Goal: Task Accomplishment & Management: Manage account settings

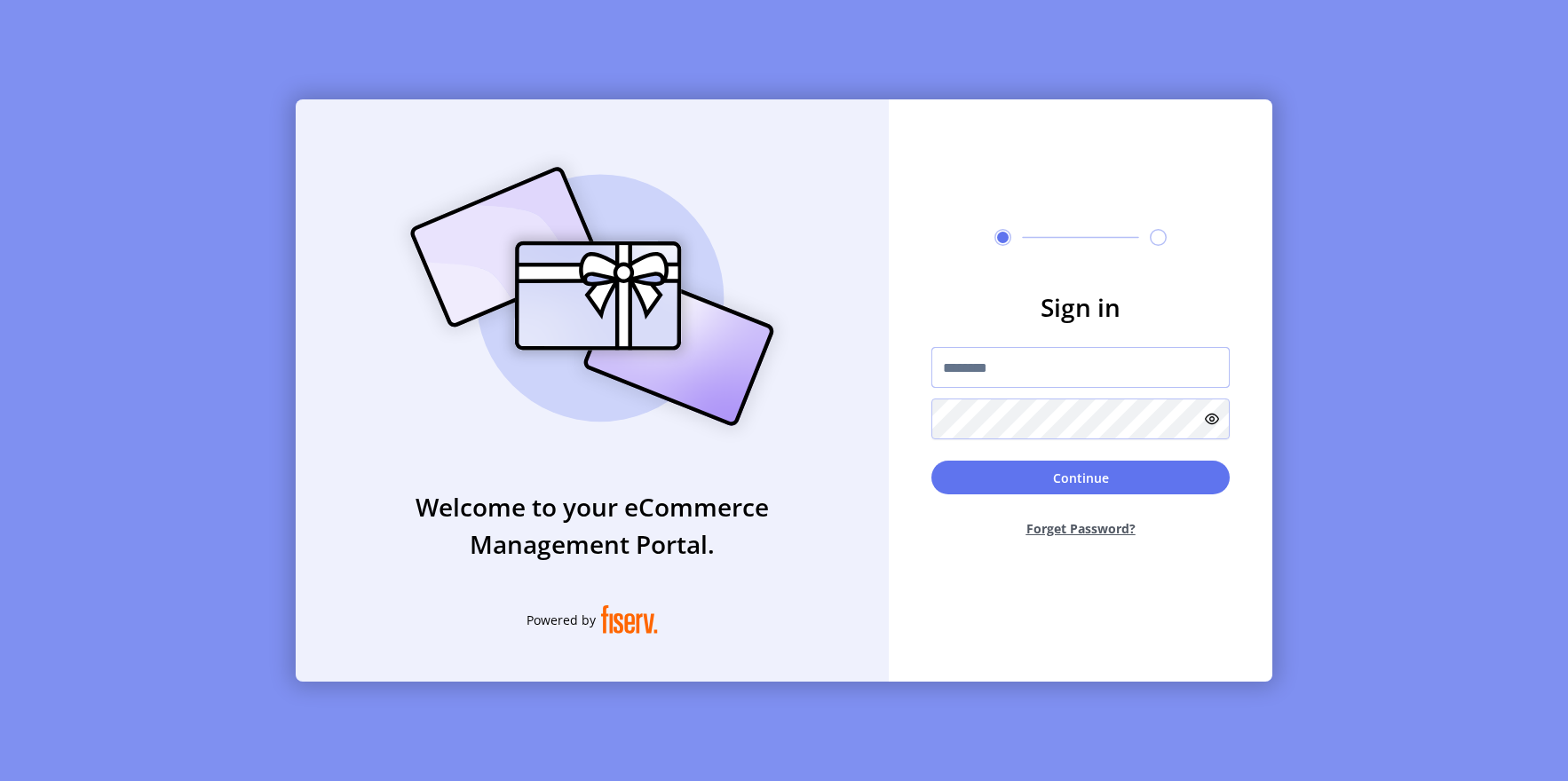
click at [955, 370] on input "text" at bounding box center [1080, 367] width 298 height 41
click at [978, 367] on input "text" at bounding box center [1080, 367] width 298 height 41
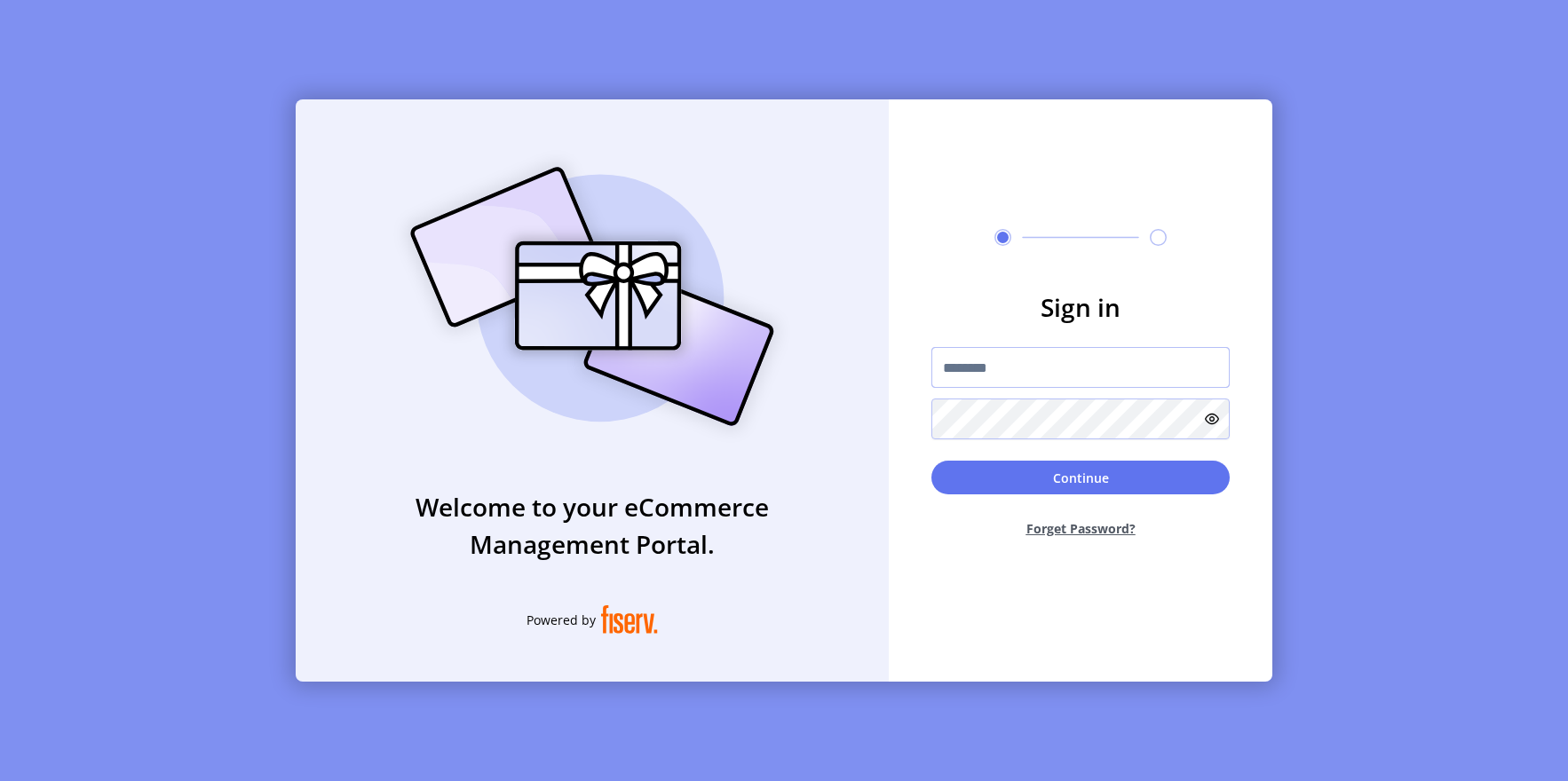
click at [978, 368] on input "text" at bounding box center [1080, 367] width 298 height 41
click at [1044, 305] on h3 "Sign in" at bounding box center [1080, 307] width 298 height 38
click at [1044, 306] on h3 "Sign in" at bounding box center [1080, 307] width 298 height 38
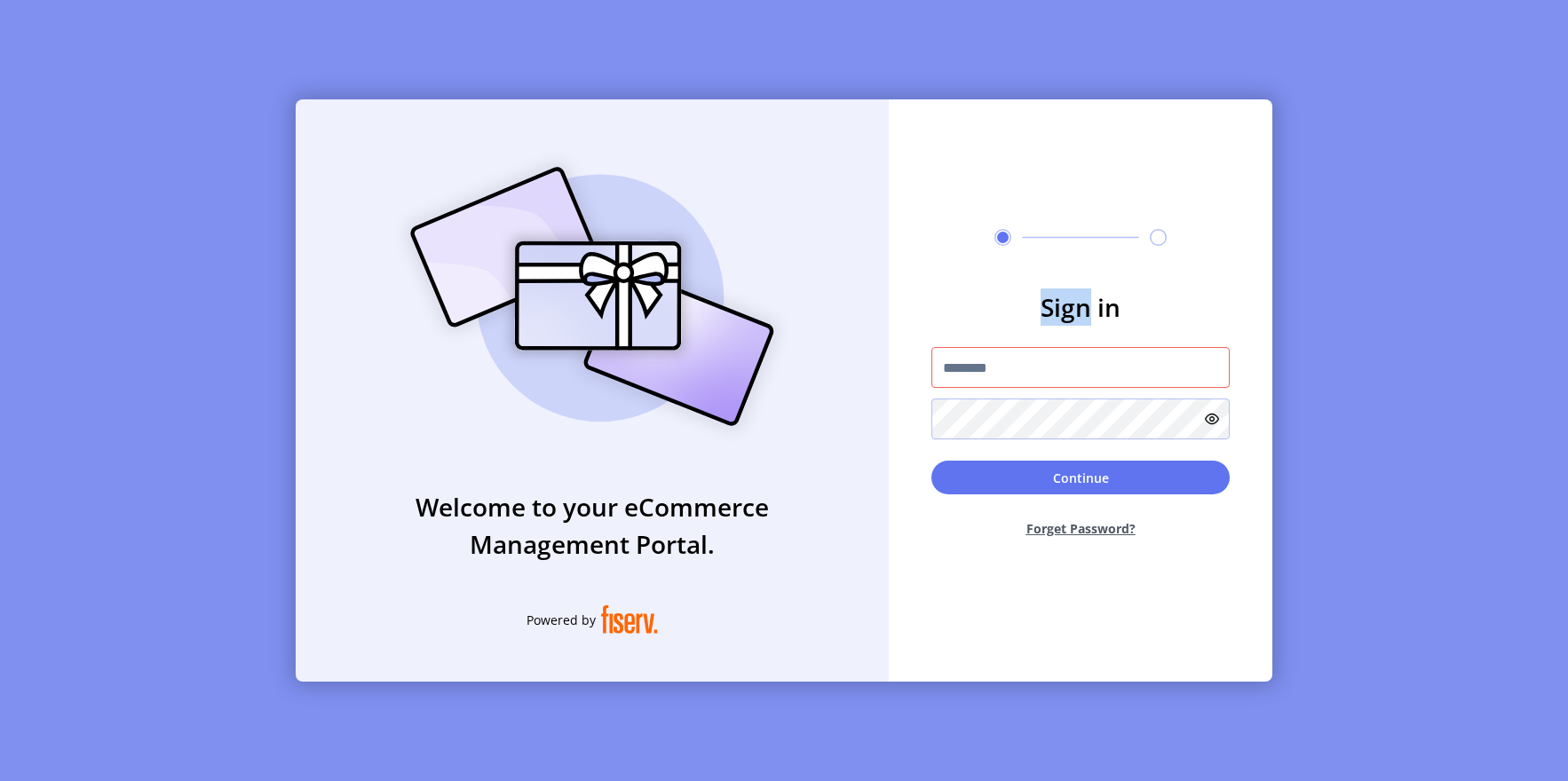
click at [1044, 306] on h3 "Sign in" at bounding box center [1080, 307] width 298 height 38
